Goal: Find contact information: Find contact information

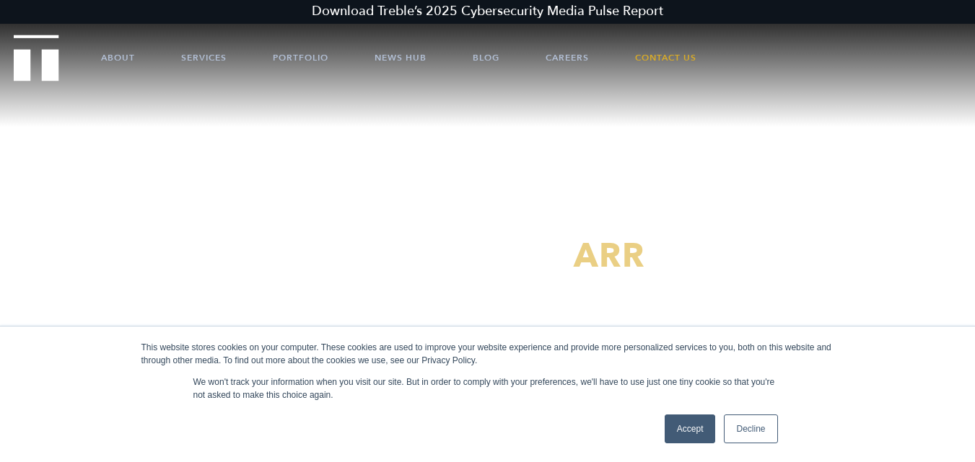
click at [680, 428] on link "Accept" at bounding box center [689, 429] width 51 height 29
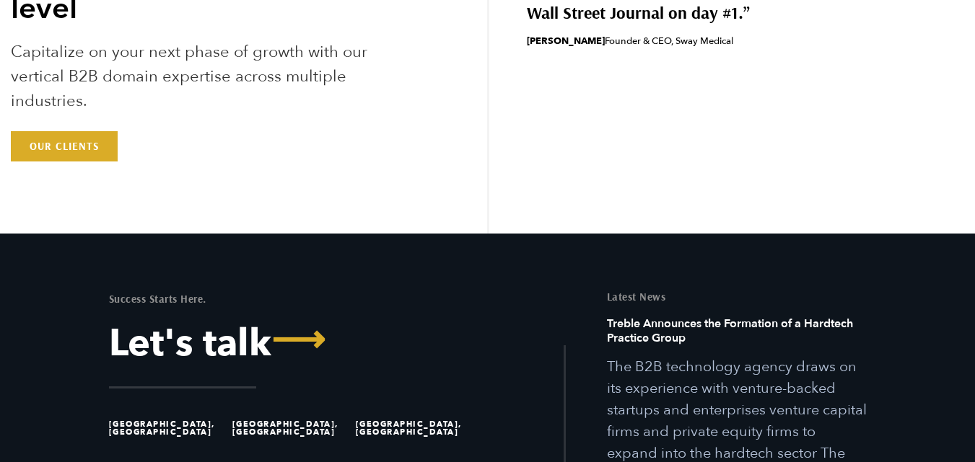
scroll to position [4025, 0]
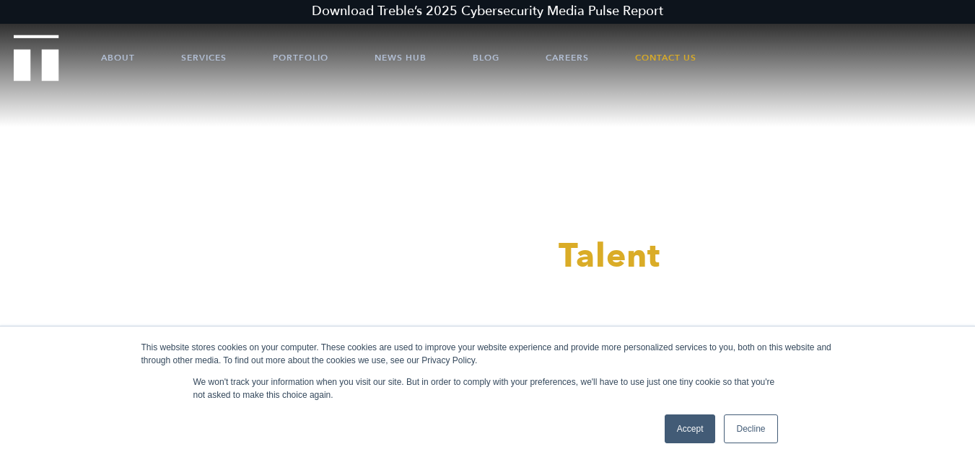
click at [685, 420] on link "Accept" at bounding box center [689, 429] width 51 height 29
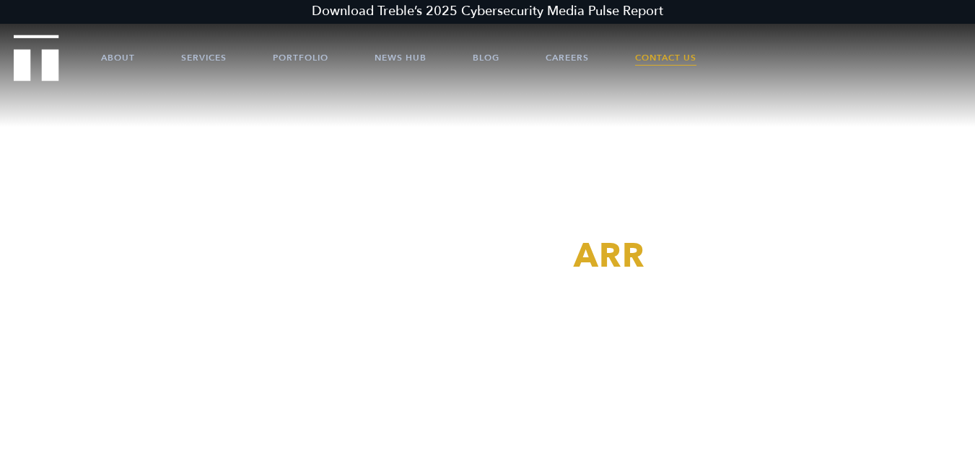
click at [681, 55] on link "Contact Us" at bounding box center [665, 57] width 61 height 43
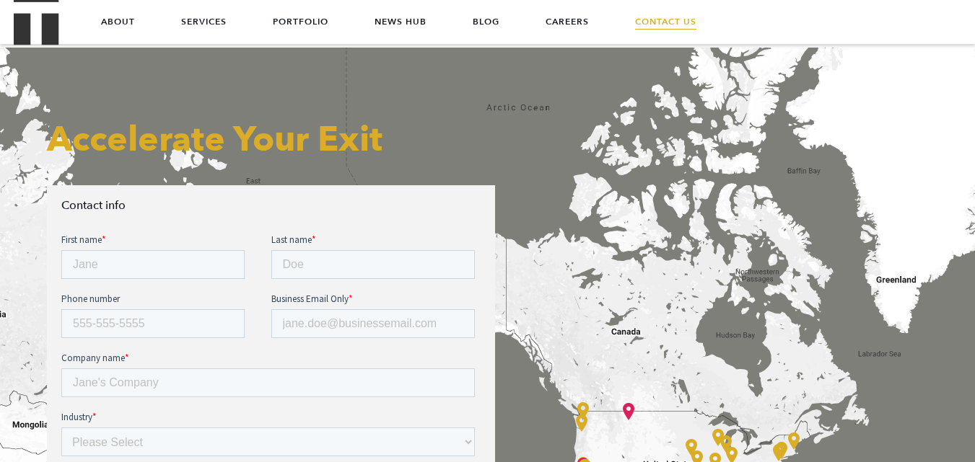
scroll to position [270, 0]
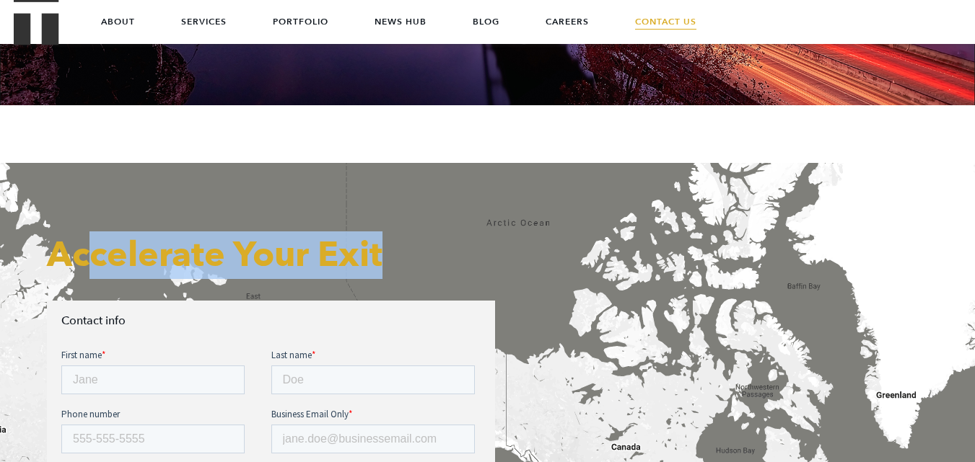
drag, startPoint x: 391, startPoint y: 254, endPoint x: 89, endPoint y: 233, distance: 302.3
click at [82, 256] on h2 "Accelerate Your Exit" at bounding box center [271, 256] width 448 height 48
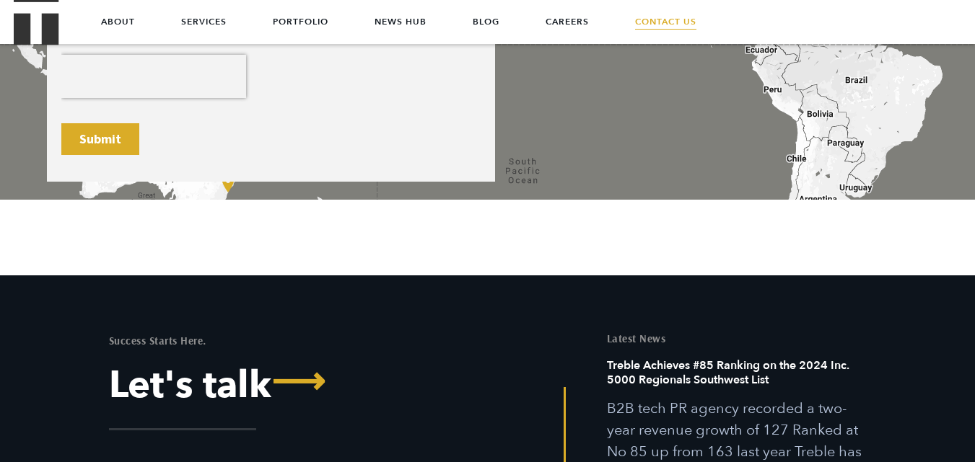
scroll to position [775, 0]
